Goal: Obtain resource: Download file/media

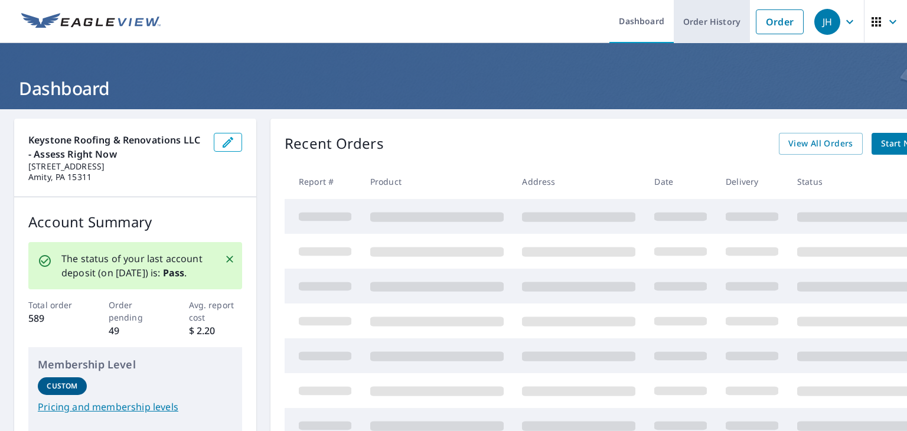
click at [698, 21] on link "Order History" at bounding box center [712, 21] width 76 height 43
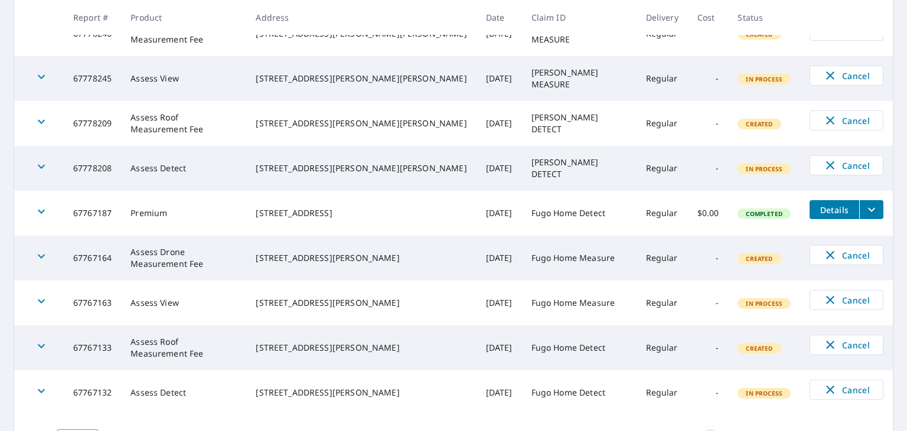
scroll to position [366, 0]
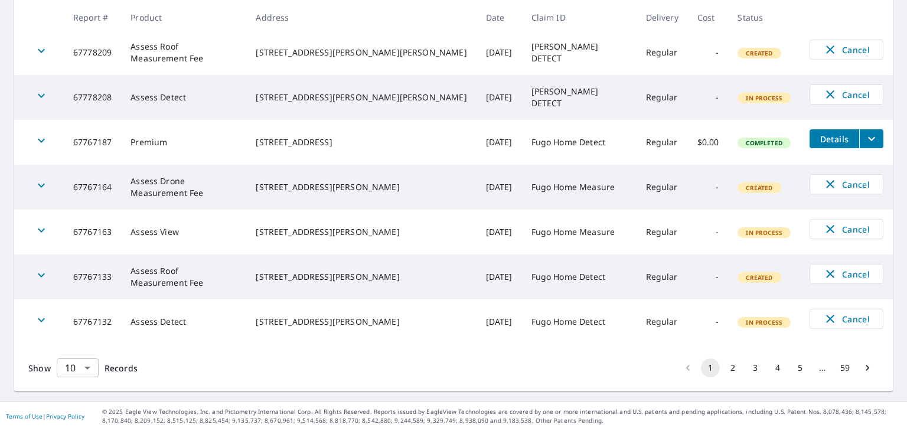
click at [86, 367] on body "JH JH Dashboard Order History Order JH Dashboard / Order History Order History …" at bounding box center [453, 215] width 907 height 431
click at [81, 385] on li "50" at bounding box center [77, 384] width 42 height 21
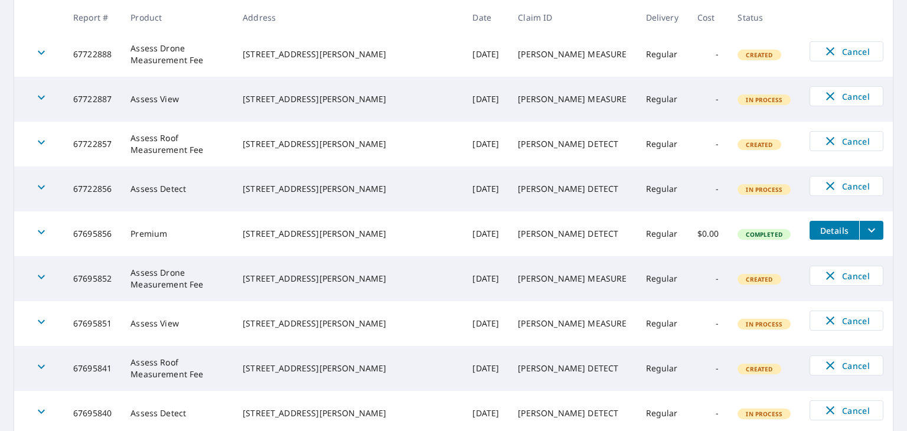
scroll to position [738, 0]
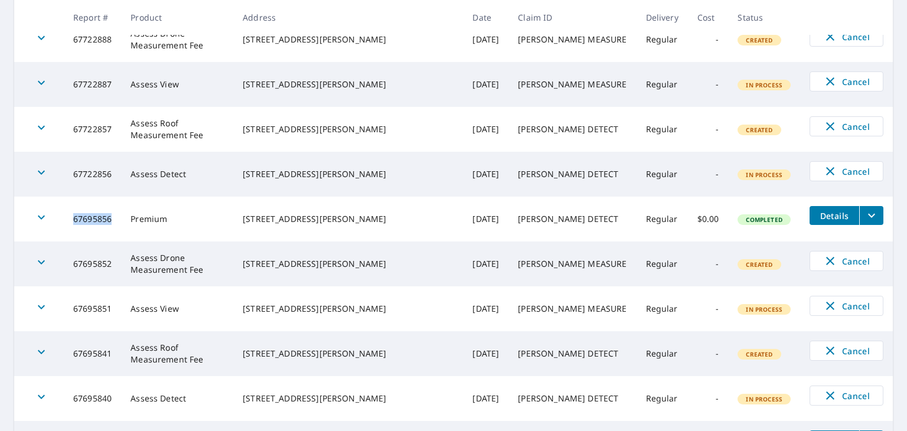
drag, startPoint x: 119, startPoint y: 218, endPoint x: 74, endPoint y: 220, distance: 44.4
click at [74, 220] on td "67695856" at bounding box center [92, 219] width 57 height 45
copy td "67695856"
click at [868, 214] on icon "filesDropdownBtn-67695856" at bounding box center [871, 216] width 7 height 4
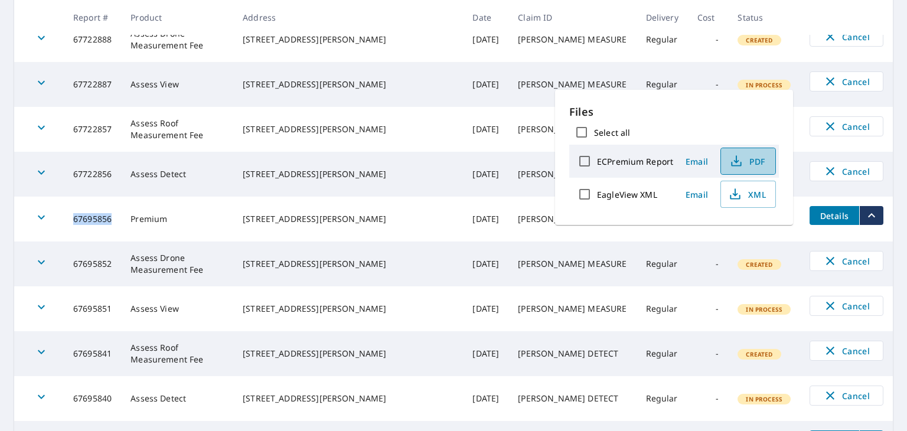
click at [763, 155] on span "PDF" at bounding box center [747, 161] width 38 height 14
